Goal: Information Seeking & Learning: Understand process/instructions

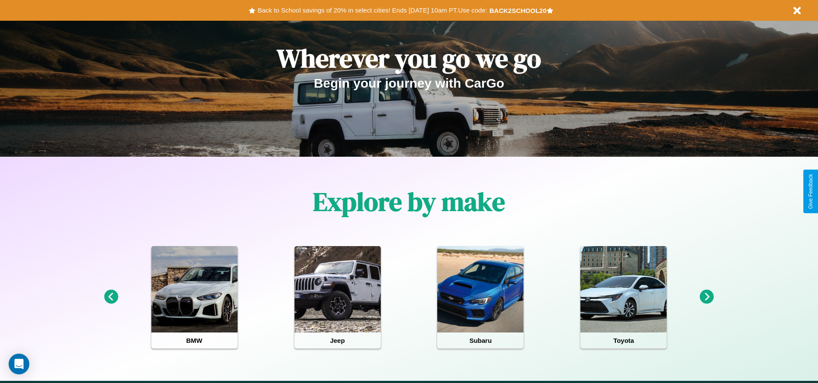
scroll to position [179, 0]
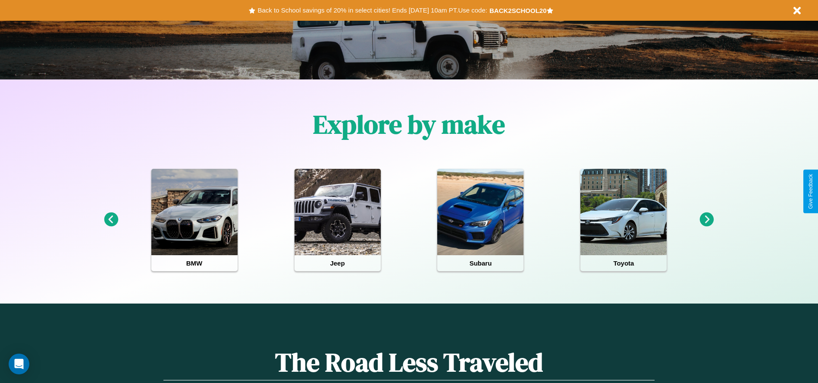
click at [111, 220] on icon at bounding box center [111, 219] width 14 height 14
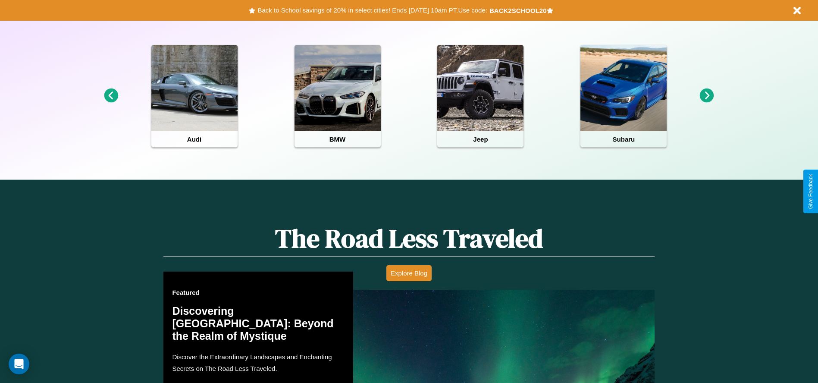
scroll to position [1237, 0]
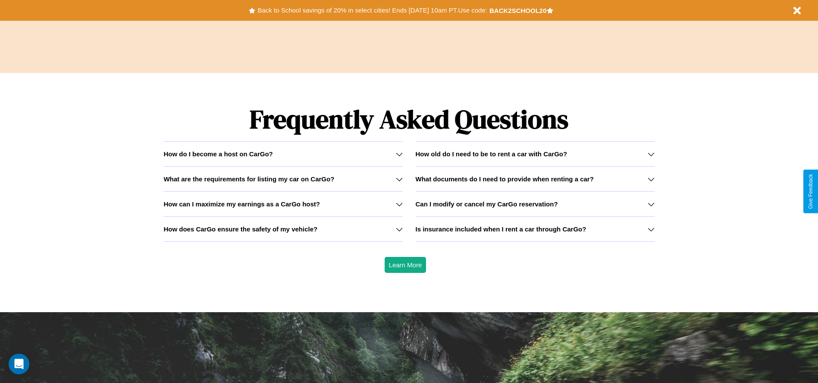
click at [399, 229] on icon at bounding box center [399, 229] width 7 height 7
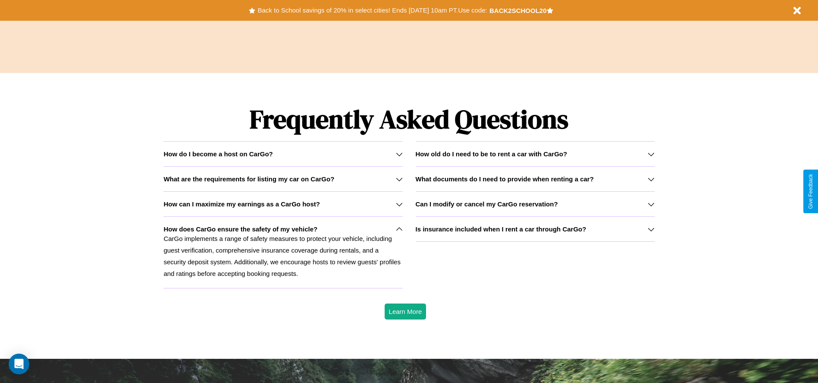
click at [283, 154] on div "How do I become a host on CarGo?" at bounding box center [282, 153] width 239 height 7
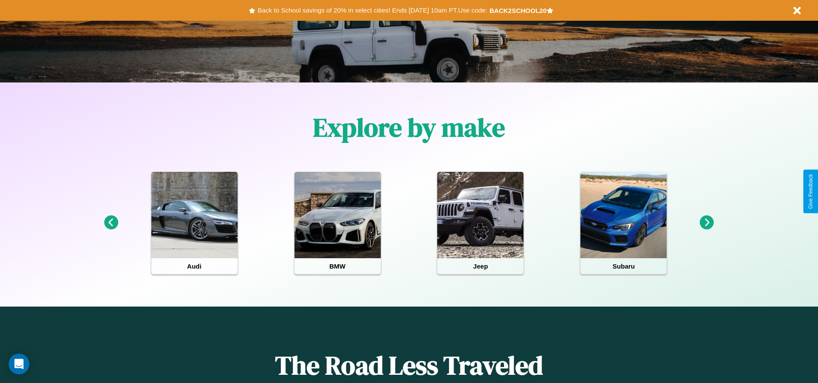
scroll to position [0, 0]
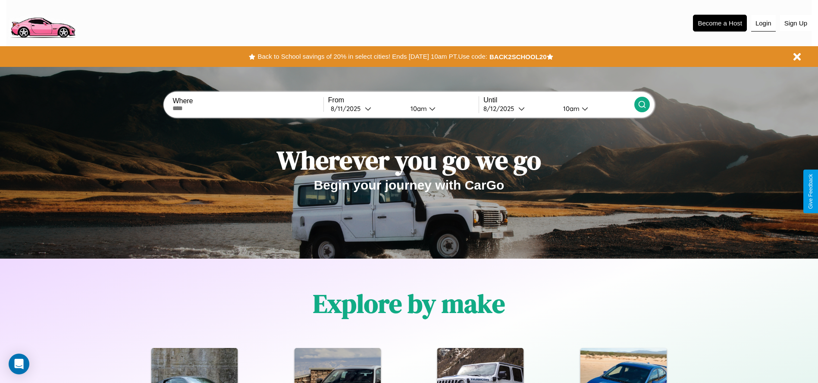
click at [763, 23] on button "Login" at bounding box center [763, 23] width 25 height 16
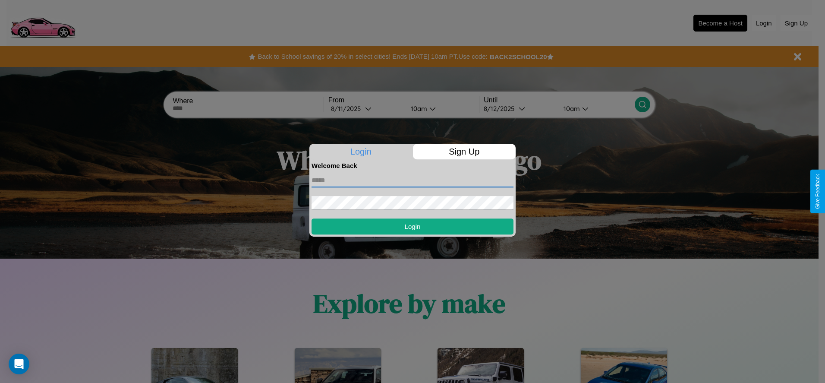
click at [412, 180] on input "text" at bounding box center [412, 180] width 202 height 14
type input "**********"
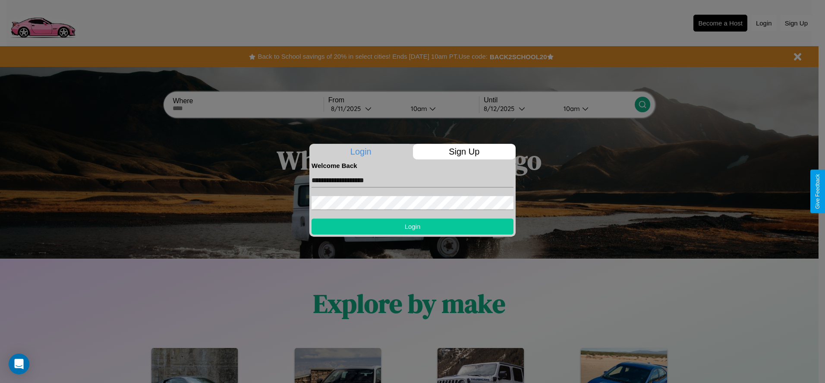
click at [412, 226] on button "Login" at bounding box center [412, 226] width 202 height 16
